Goal: Task Accomplishment & Management: Manage account settings

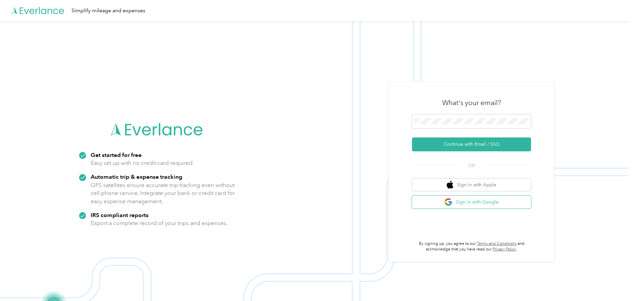
click at [472, 205] on button "Sign in with Google" at bounding box center [471, 202] width 119 height 13
